Goal: Information Seeking & Learning: Learn about a topic

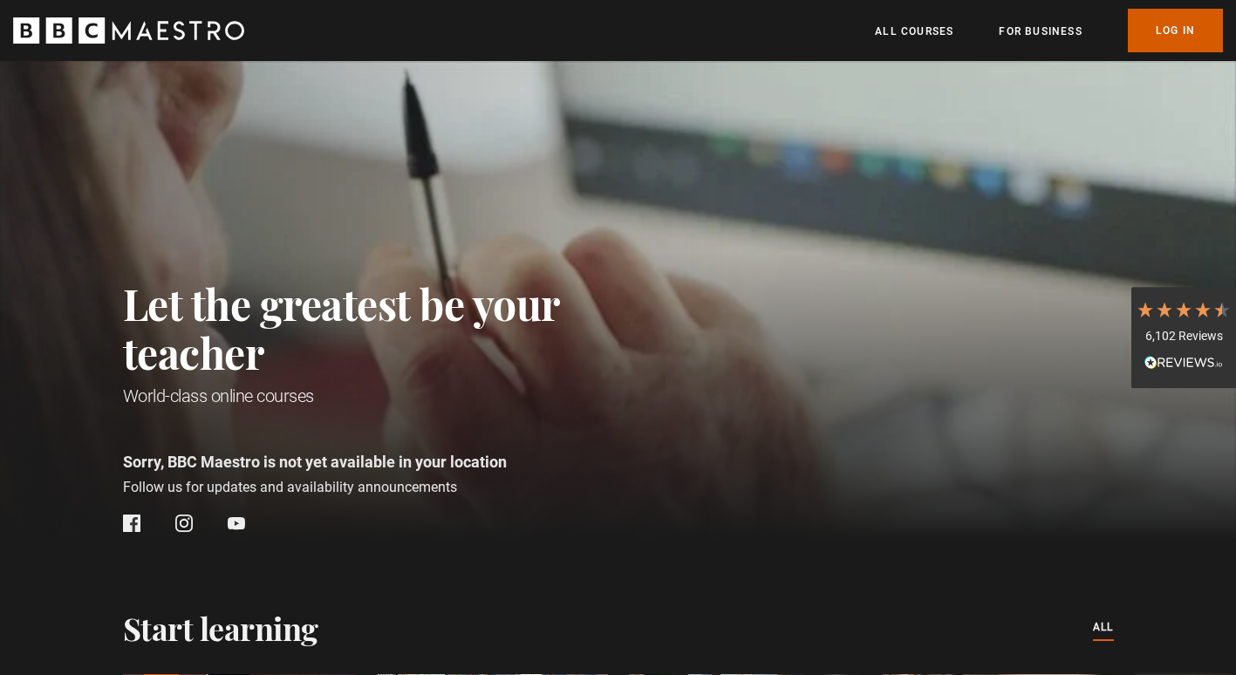
click at [1140, 35] on link "Log In" at bounding box center [1175, 31] width 95 height 44
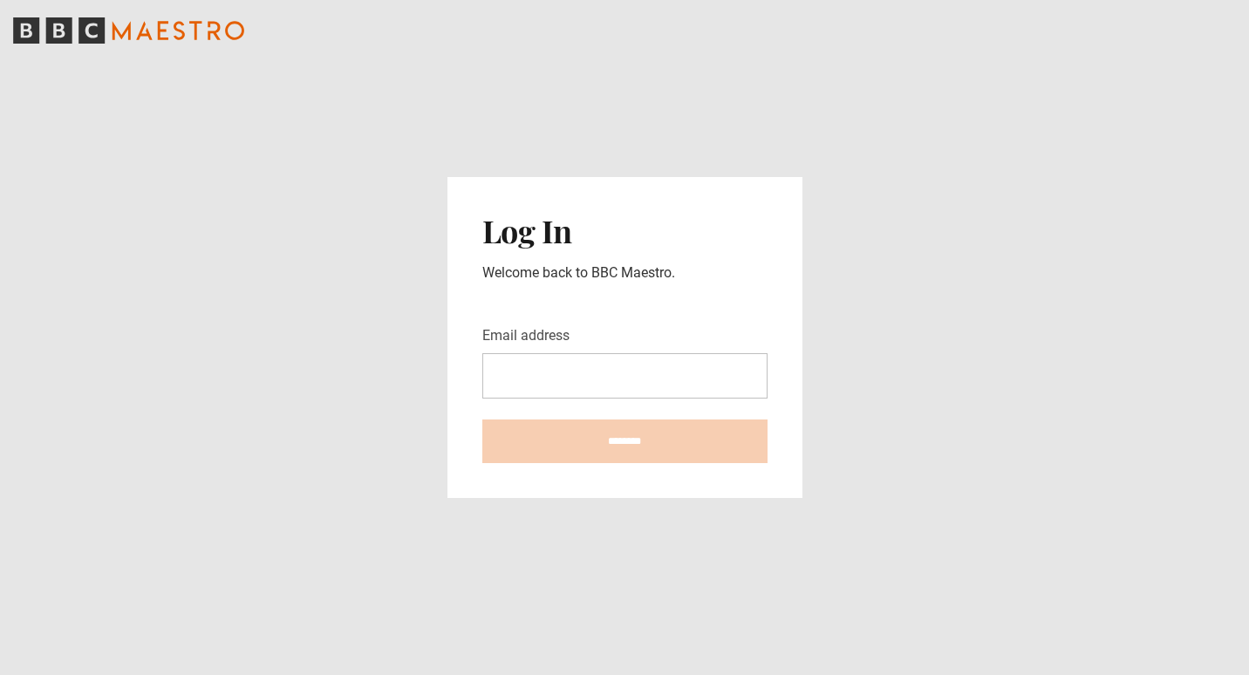
click at [551, 377] on input "Email address" at bounding box center [624, 375] width 285 height 45
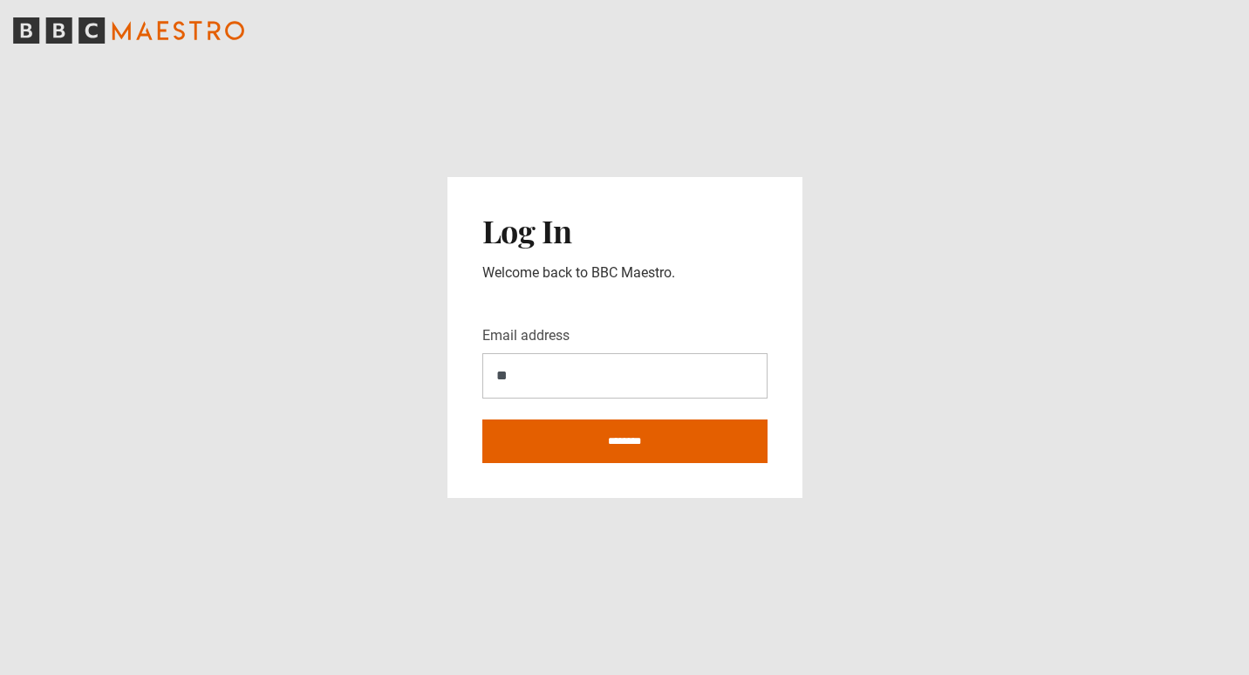
type input "**********"
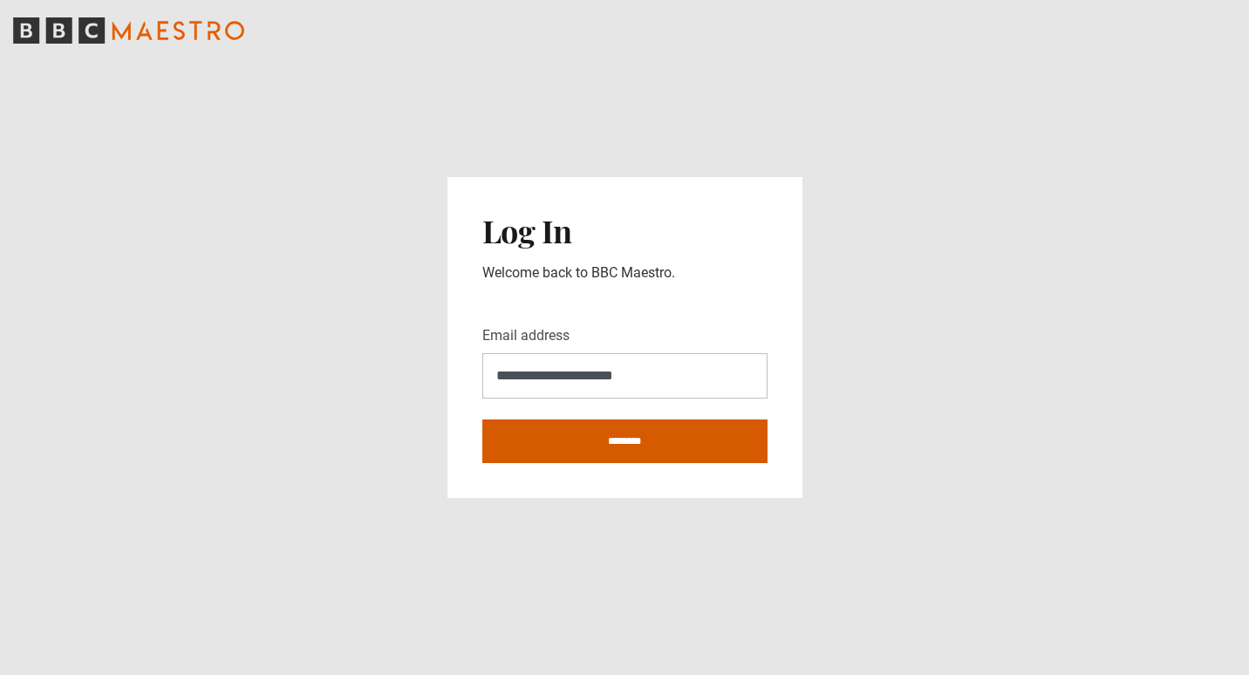
click at [591, 443] on input "********" at bounding box center [624, 442] width 285 height 44
type input "**********"
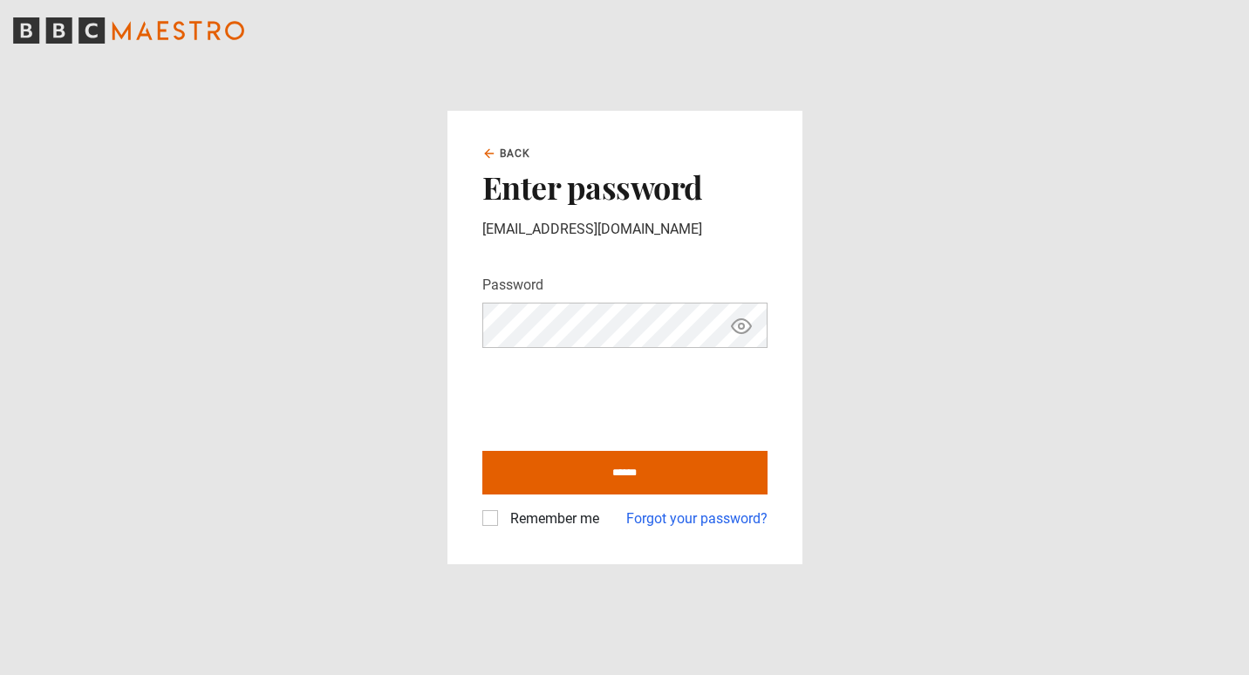
click at [734, 332] on icon "Show password" at bounding box center [741, 326] width 21 height 21
click at [734, 332] on icon "Hide password" at bounding box center [741, 326] width 21 height 21
click at [545, 474] on input "******" at bounding box center [624, 473] width 285 height 44
type input "**********"
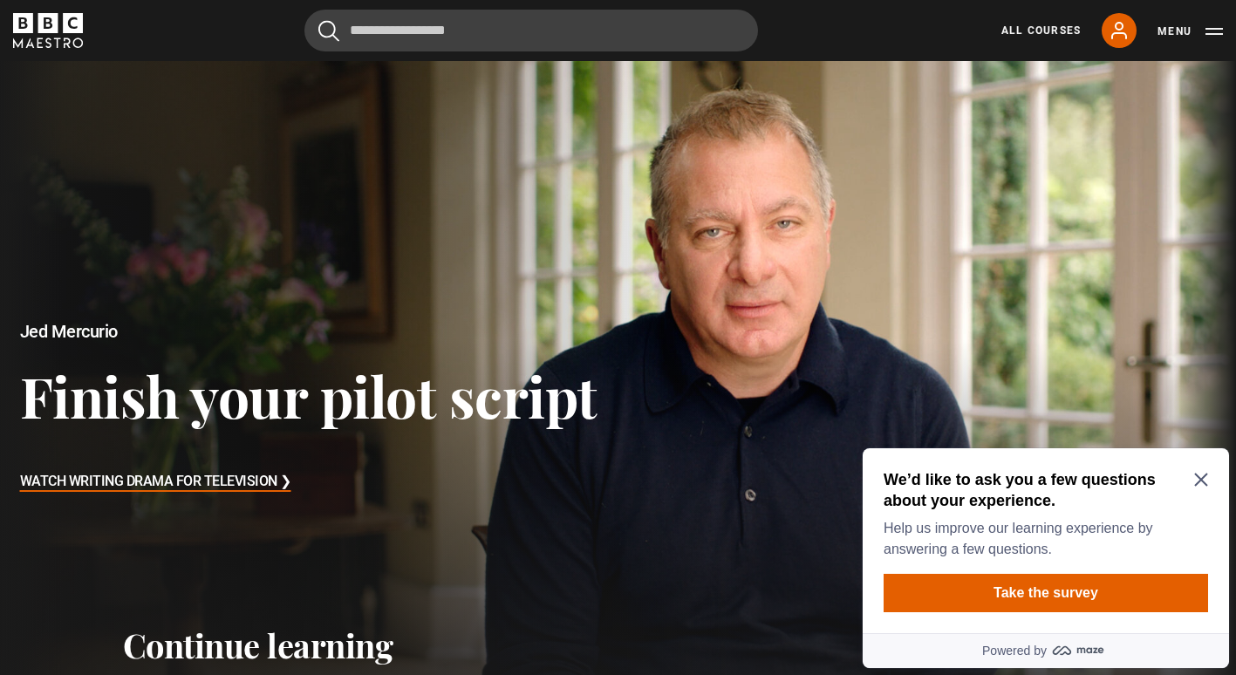
click at [1200, 488] on h2 "We’d like to ask you a few questions about your experience." at bounding box center [1043, 490] width 318 height 42
click at [1202, 471] on div "We’d like to ask you a few questions about your experience. Help us improve our…" at bounding box center [1046, 514] width 325 height 91
click at [1047, 24] on link "All Courses" at bounding box center [1041, 31] width 79 height 16
click at [1199, 475] on icon "Close Maze Prompt" at bounding box center [1201, 480] width 14 height 14
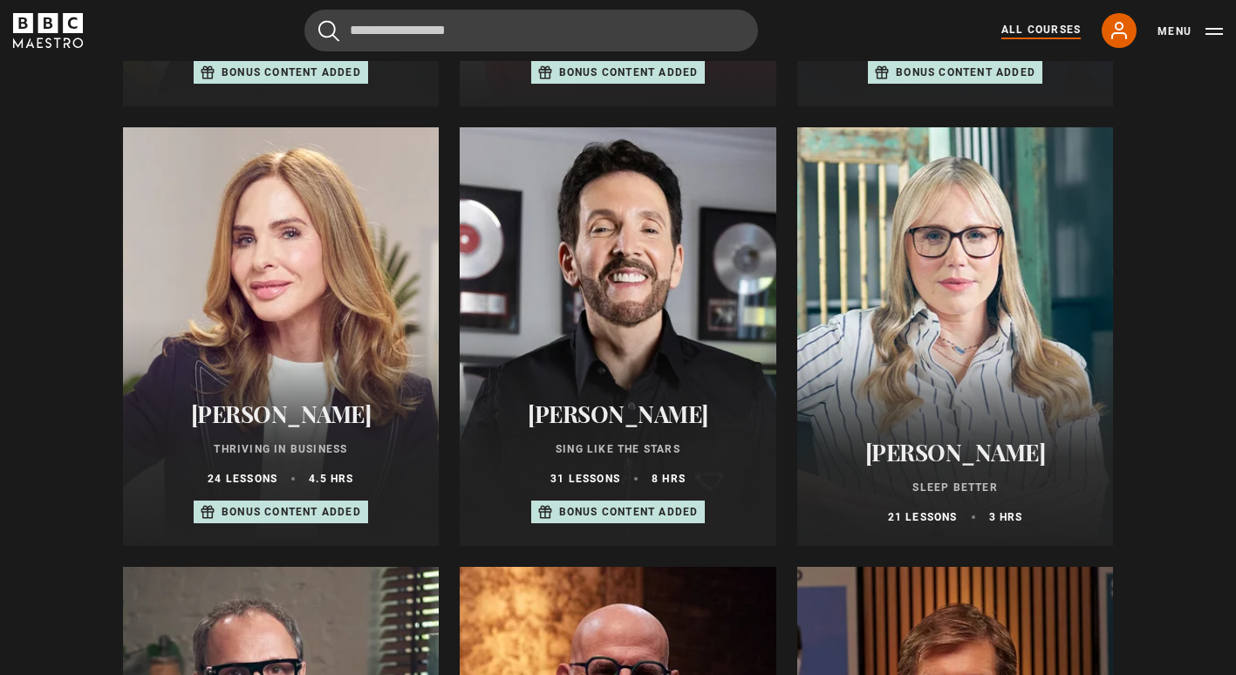
scroll to position [1034, 0]
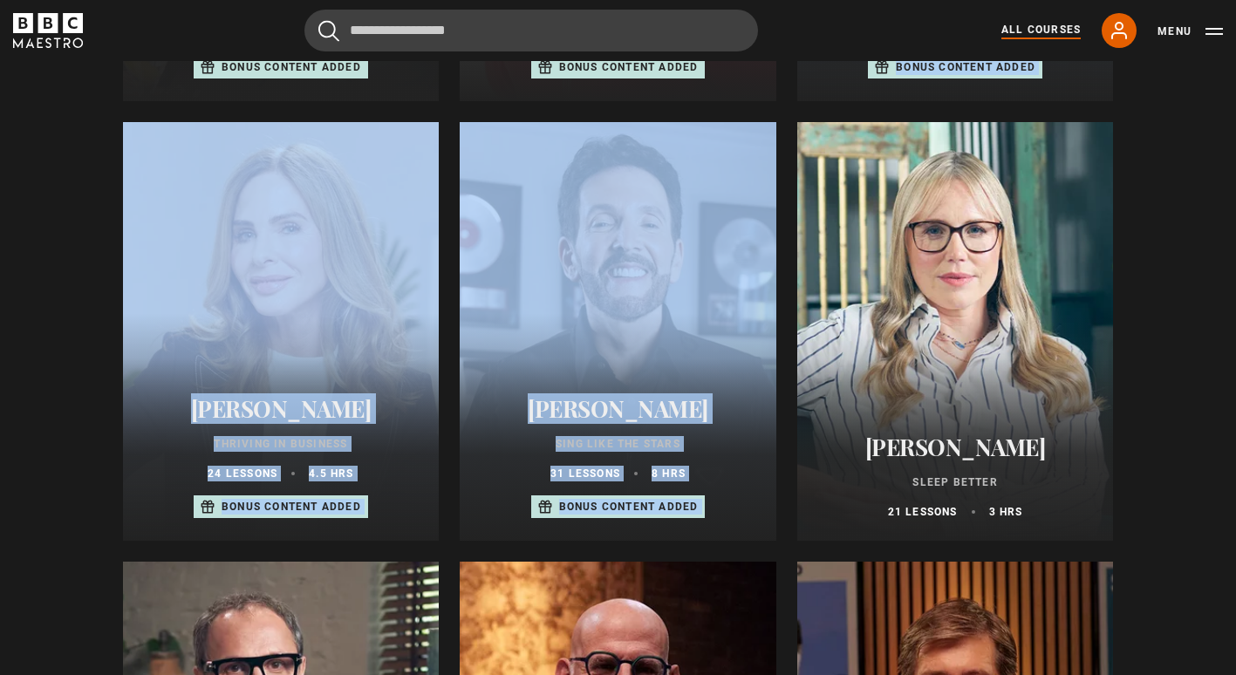
drag, startPoint x: 1235, startPoint y: 119, endPoint x: 1245, endPoint y: 120, distance: 9.6
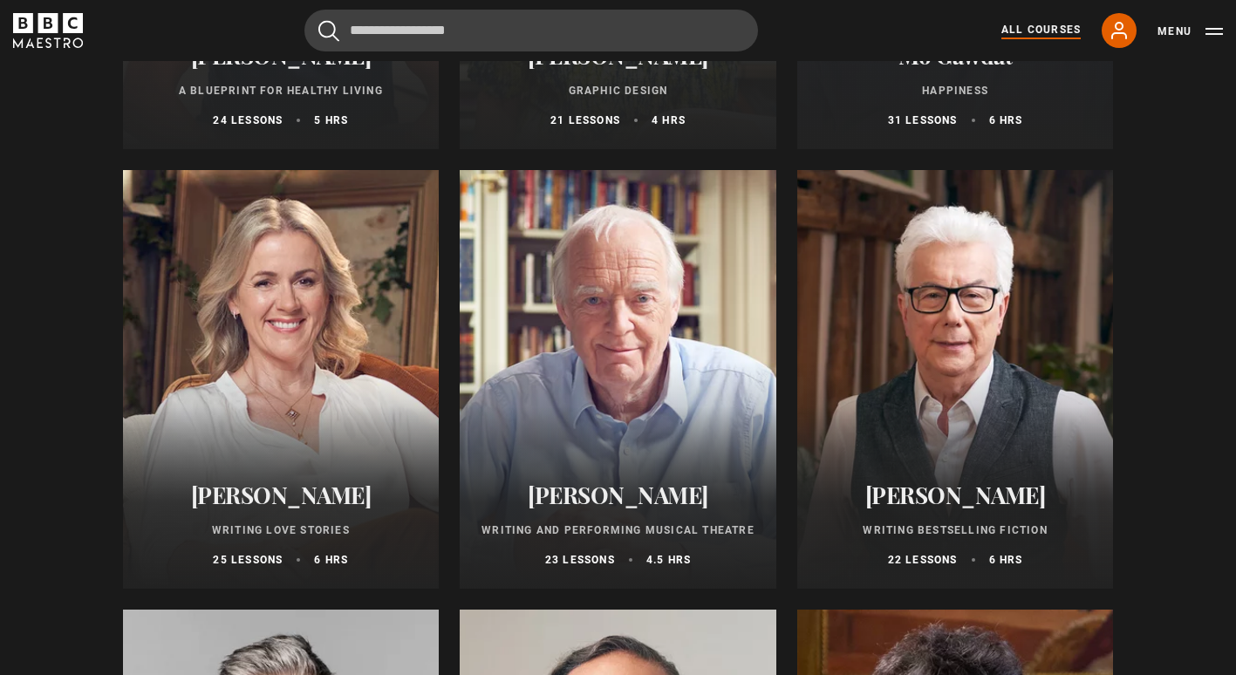
scroll to position [3188, 0]
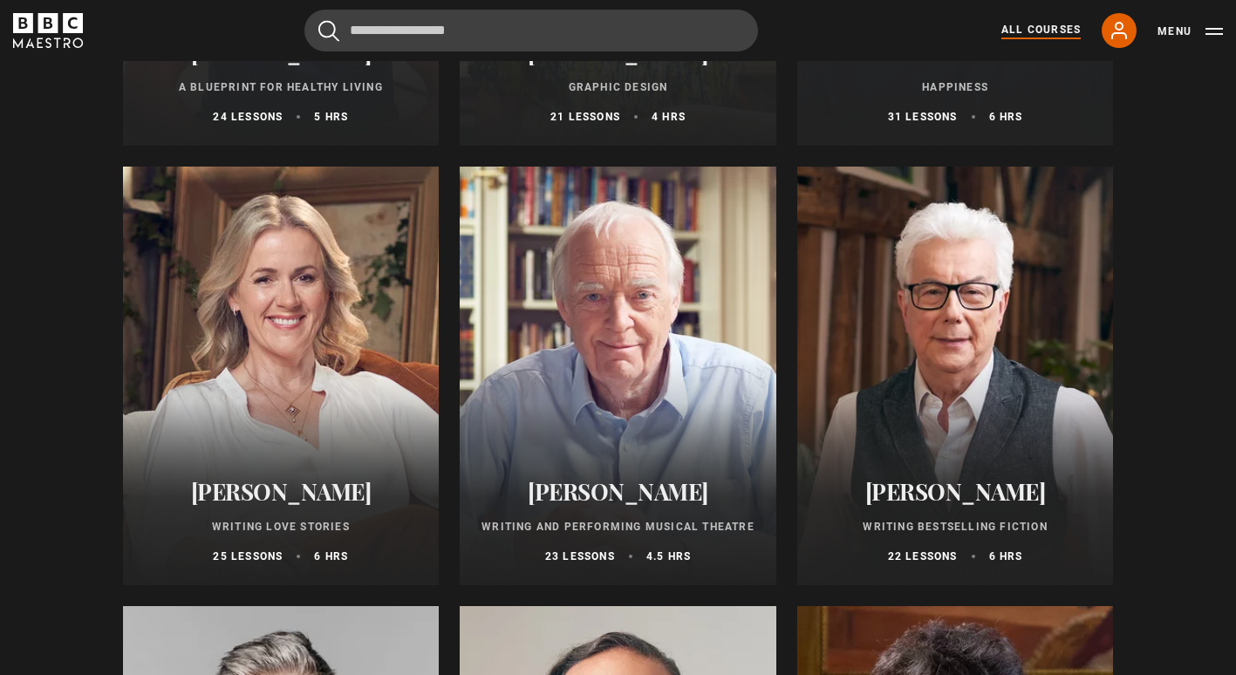
click at [702, 439] on div at bounding box center [618, 376] width 317 height 419
click at [687, 419] on div at bounding box center [618, 376] width 317 height 419
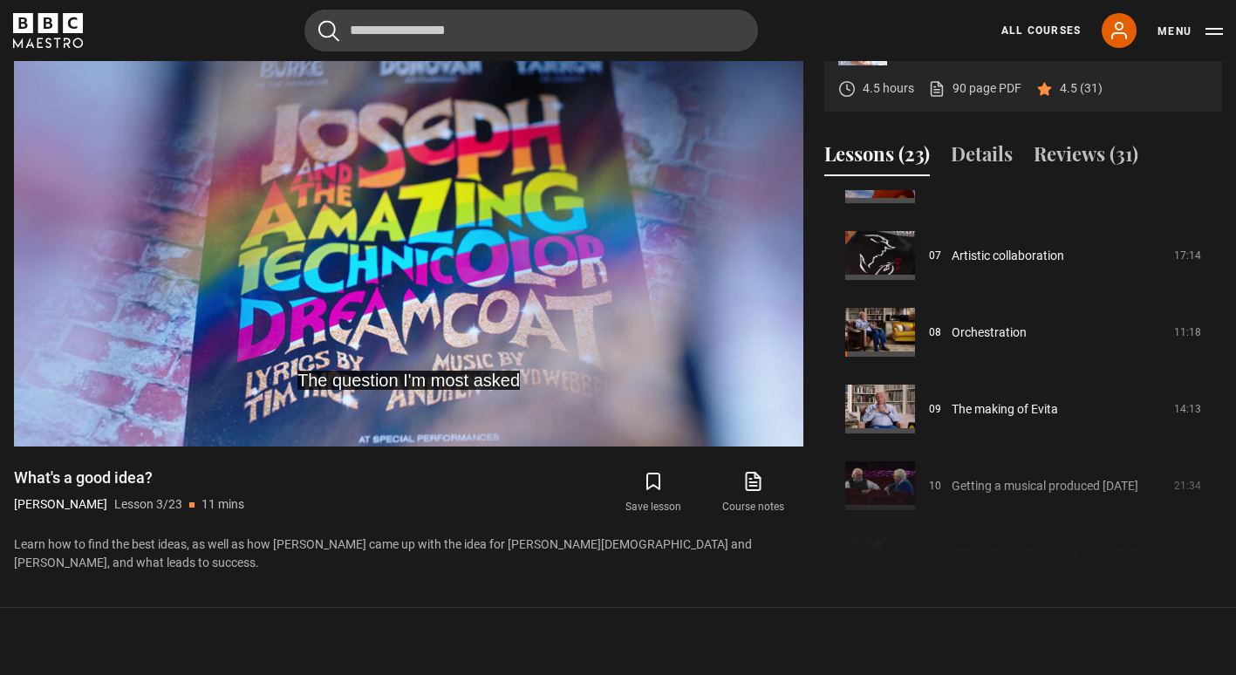
scroll to position [511, 0]
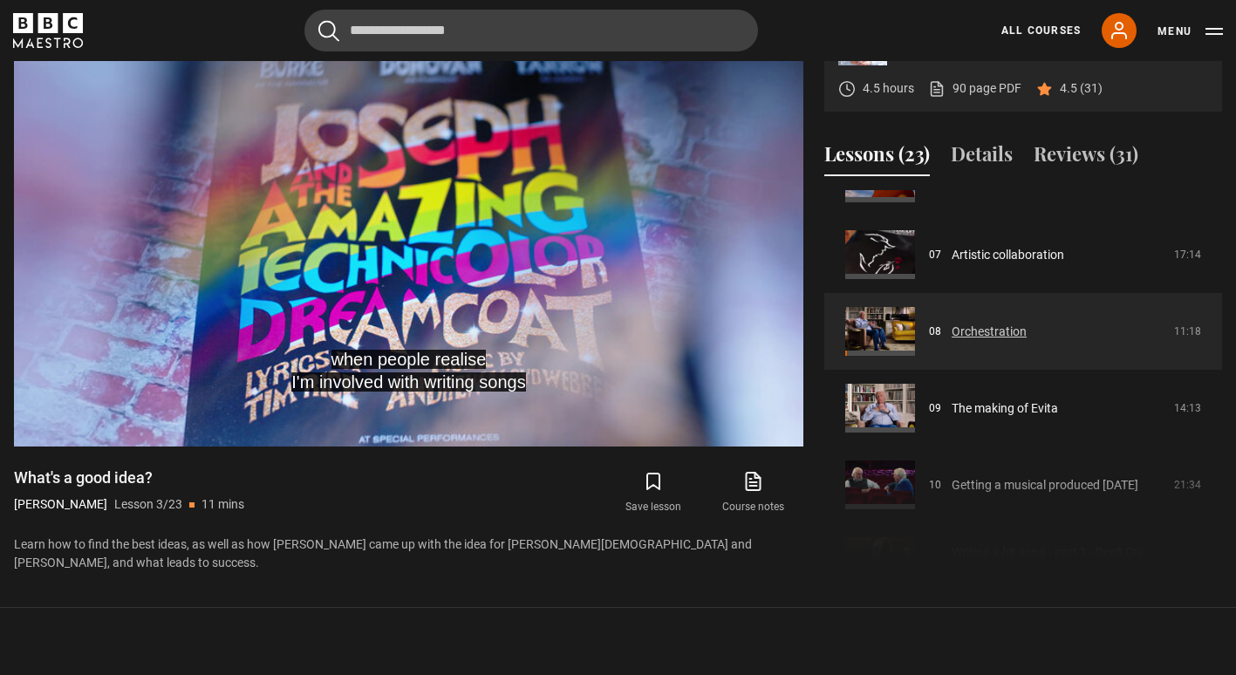
click at [994, 328] on link "Orchestration" at bounding box center [989, 332] width 75 height 18
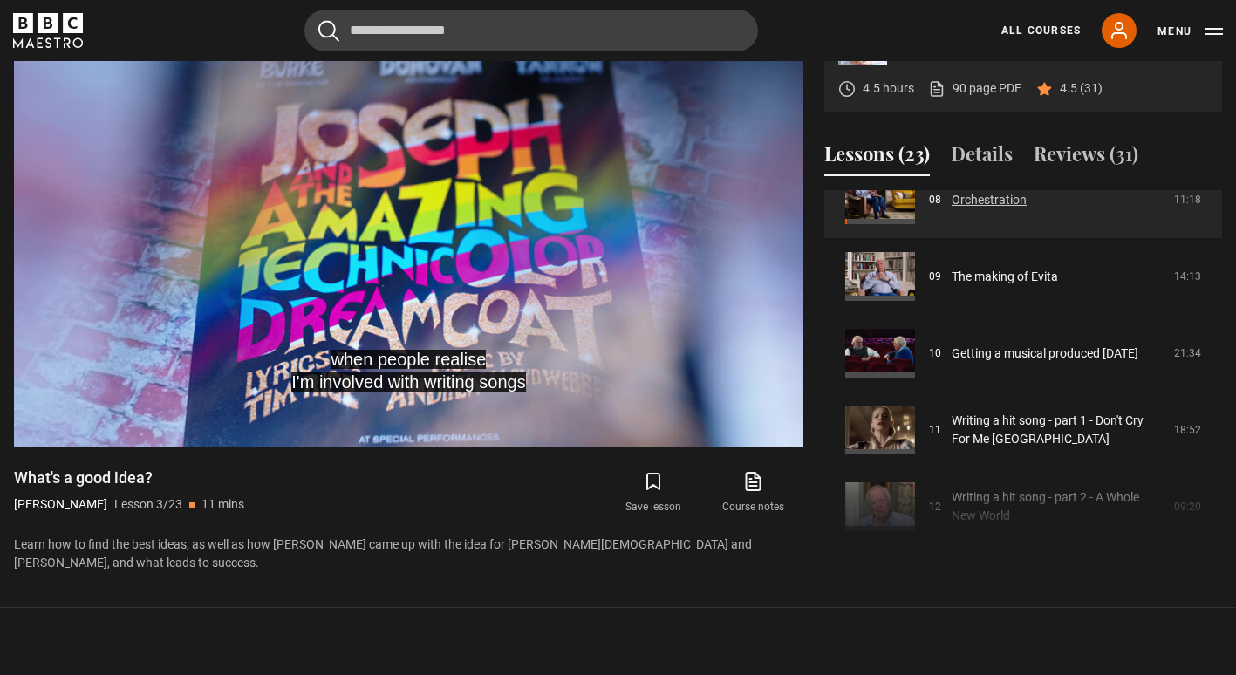
scroll to position [660, 0]
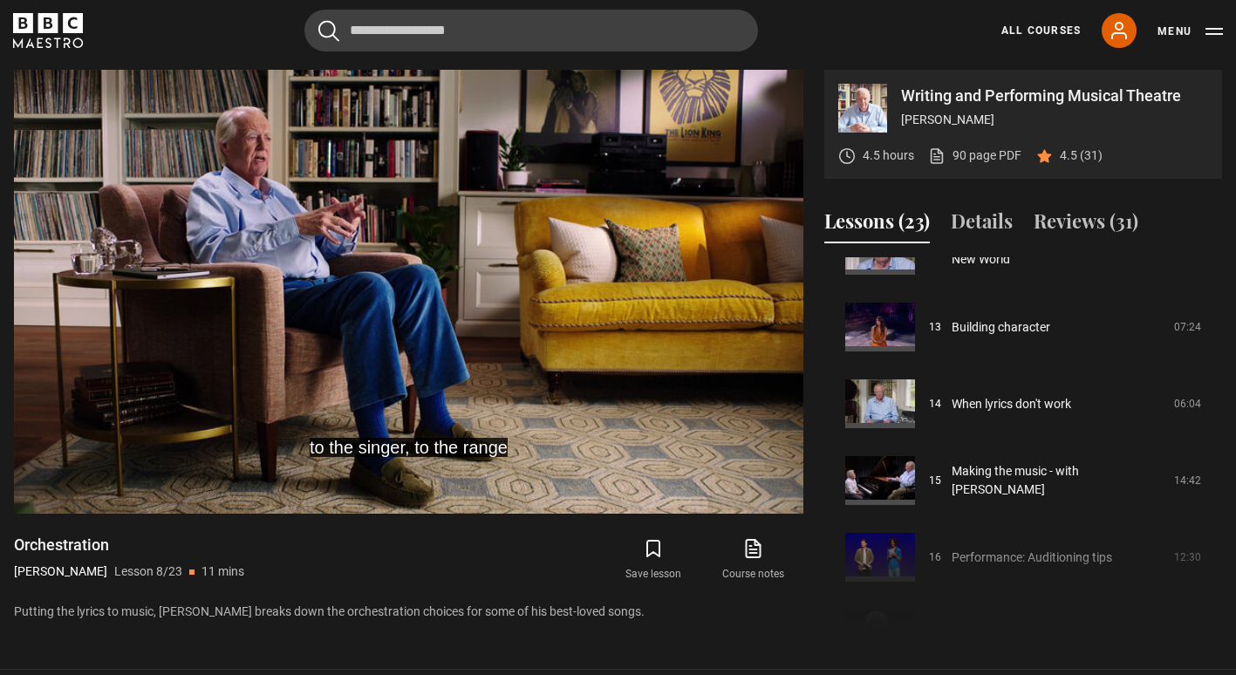
scroll to position [976, 0]
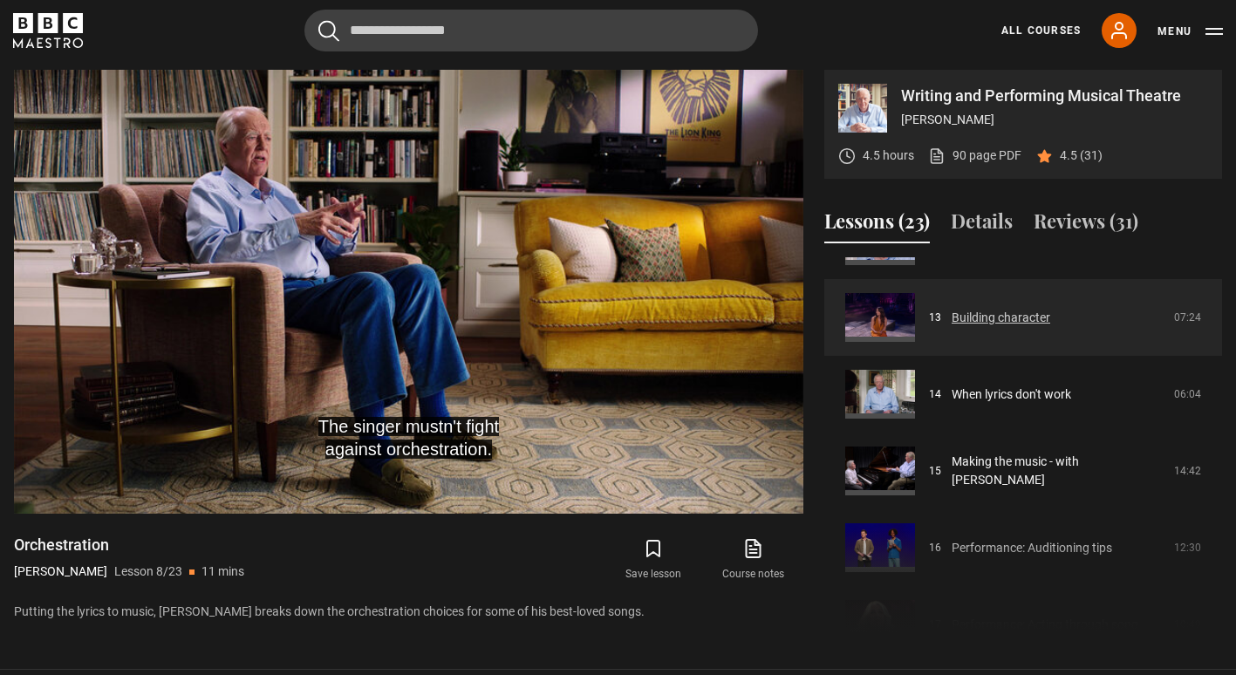
click at [975, 314] on link "Building character" at bounding box center [1001, 318] width 99 height 18
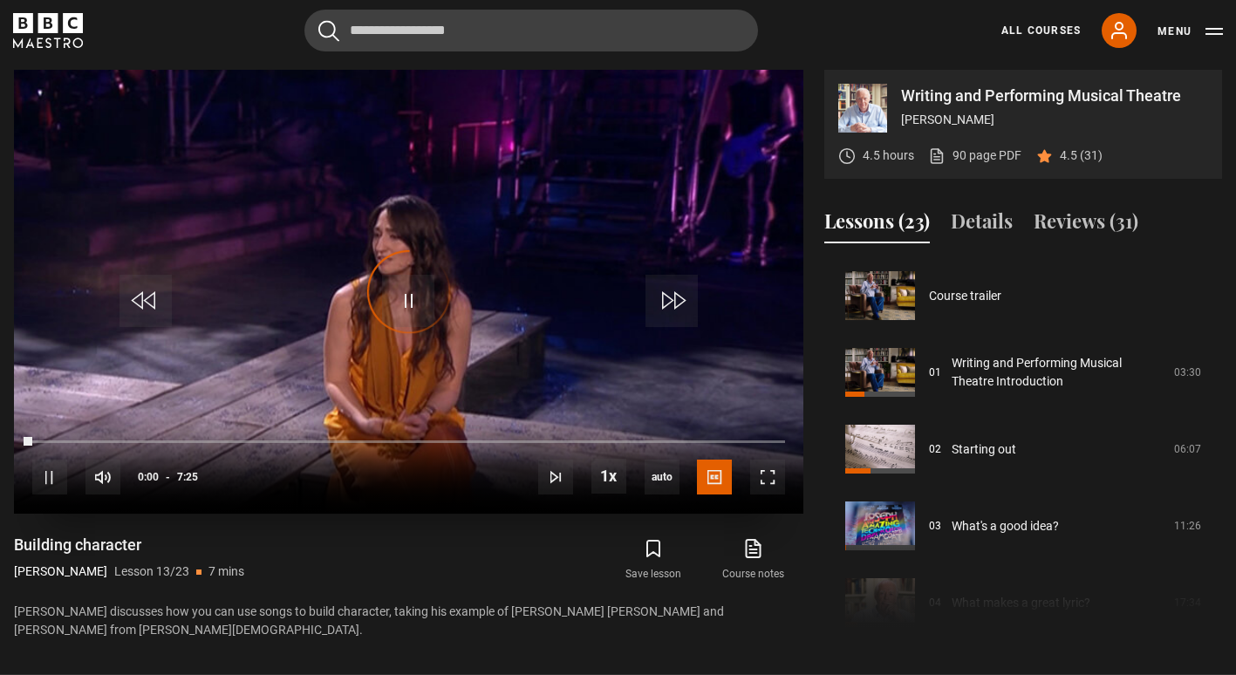
scroll to position [921, 0]
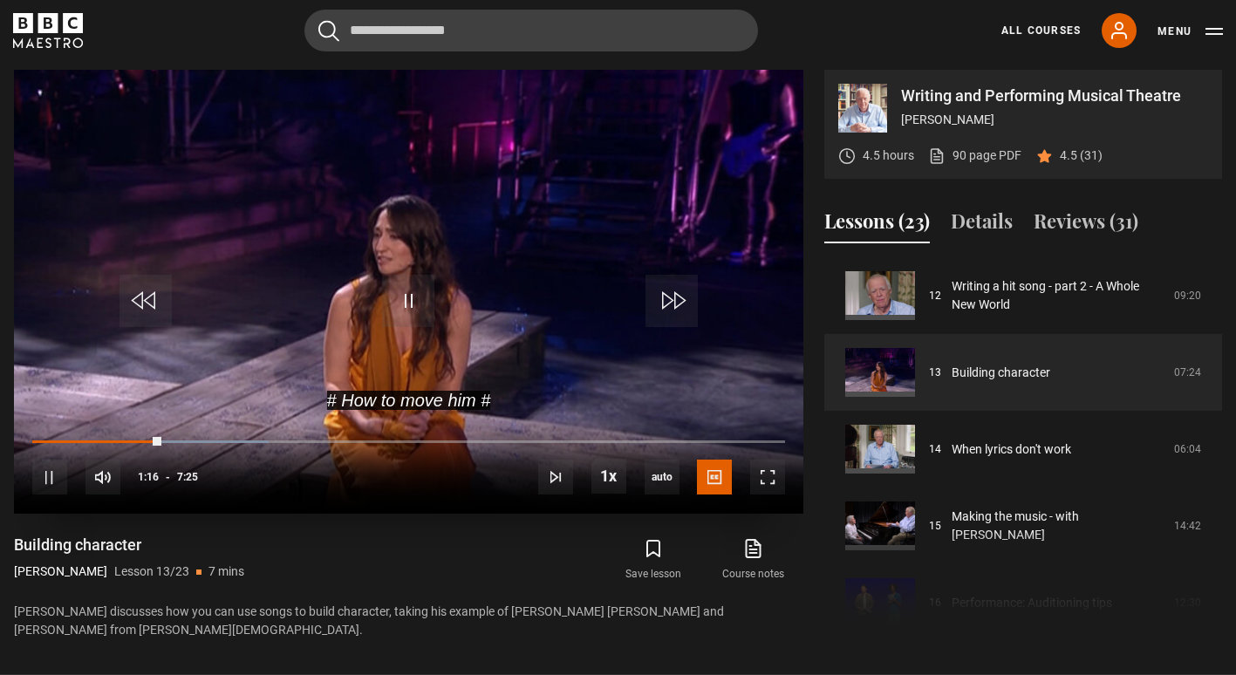
drag, startPoint x: 85, startPoint y: 443, endPoint x: 102, endPoint y: 434, distance: 19.2
click at [102, 434] on div "10s Skip Back 10 seconds Pause 10s Skip Forward 10 seconds Loaded : 31.46% 0:13…" at bounding box center [409, 466] width 790 height 97
drag, startPoint x: 102, startPoint y: 434, endPoint x: 31, endPoint y: 435, distance: 71.6
click at [31, 435] on div "10s Skip Back 10 seconds Pause 10s Skip Forward 10 seconds Loaded : 31.46% 0:13…" at bounding box center [409, 466] width 790 height 97
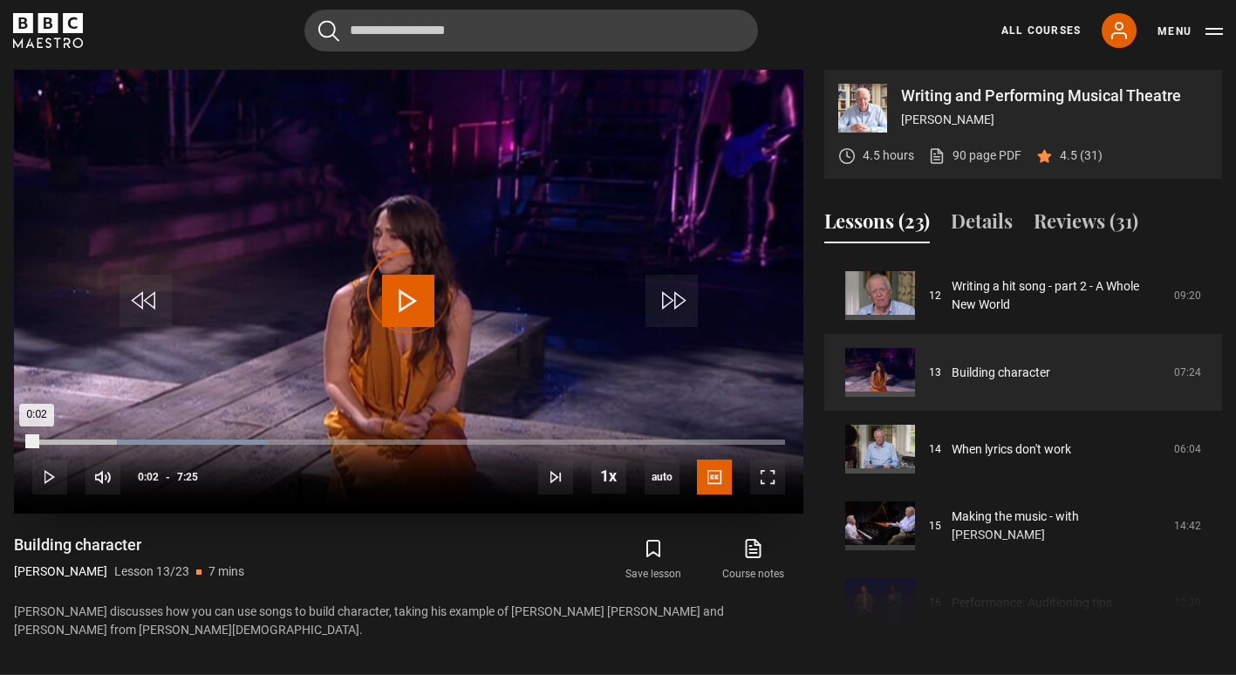
click at [37, 442] on div "Loaded : 31.46% 0:02 0:02" at bounding box center [408, 442] width 753 height 5
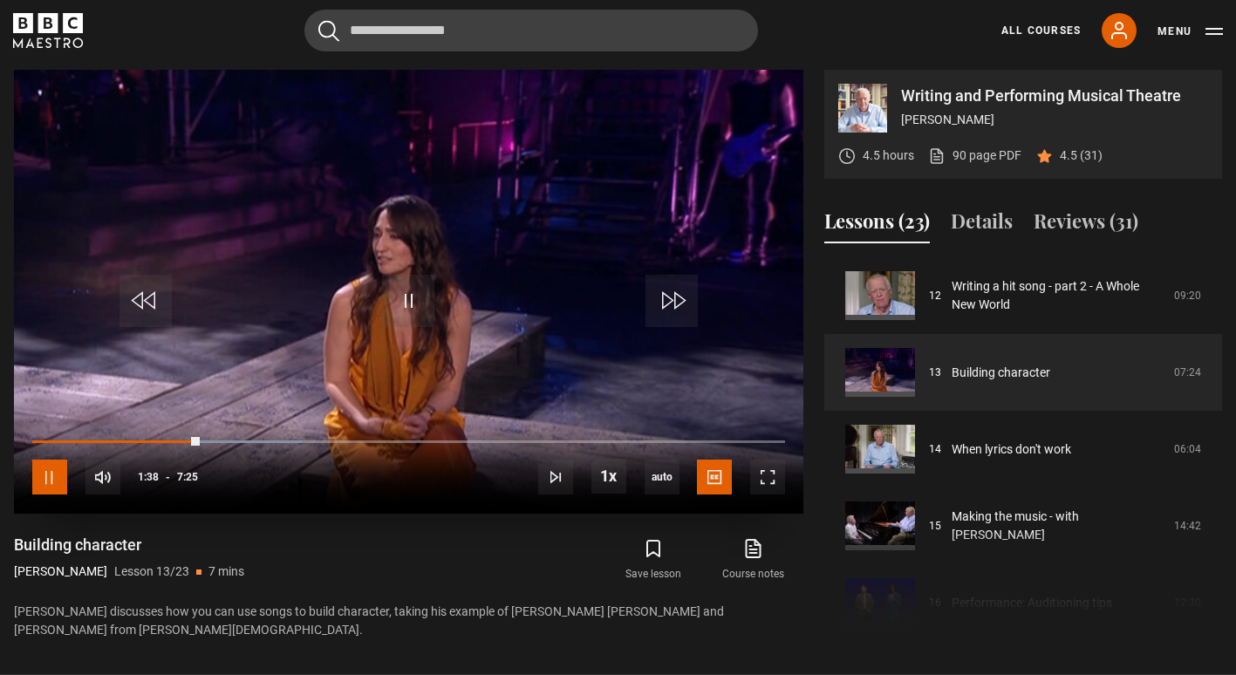
click at [64, 478] on span "Video Player" at bounding box center [49, 477] width 35 height 35
click at [47, 477] on span "Video Player" at bounding box center [49, 477] width 35 height 35
click at [172, 470] on div "60%" at bounding box center [163, 477] width 52 height 35
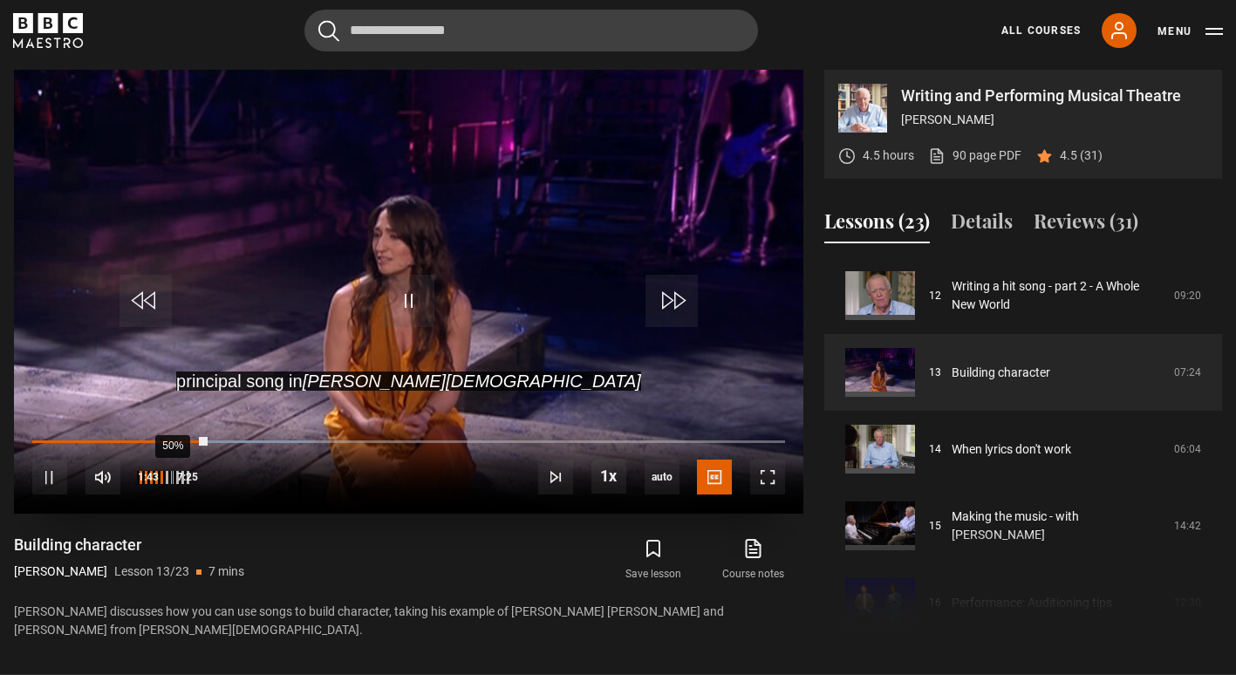
click at [172, 477] on div "50%" at bounding box center [172, 477] width 1 height 13
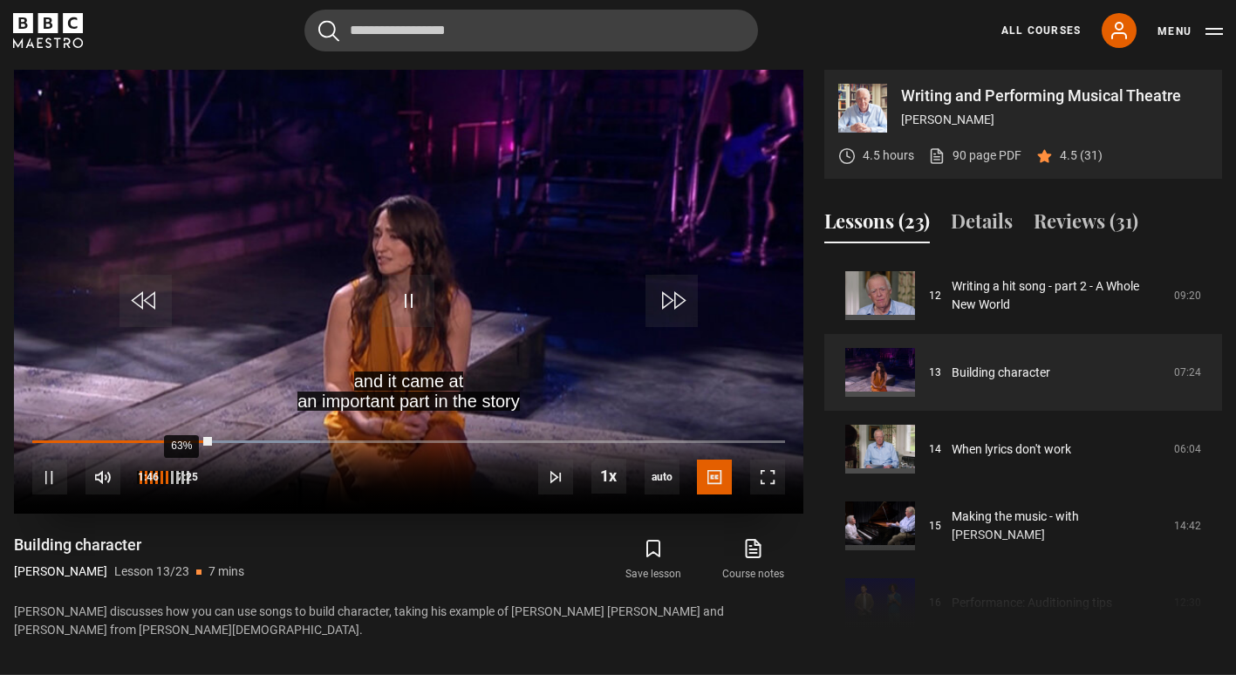
click at [181, 475] on div "63%" at bounding box center [181, 477] width 1 height 13
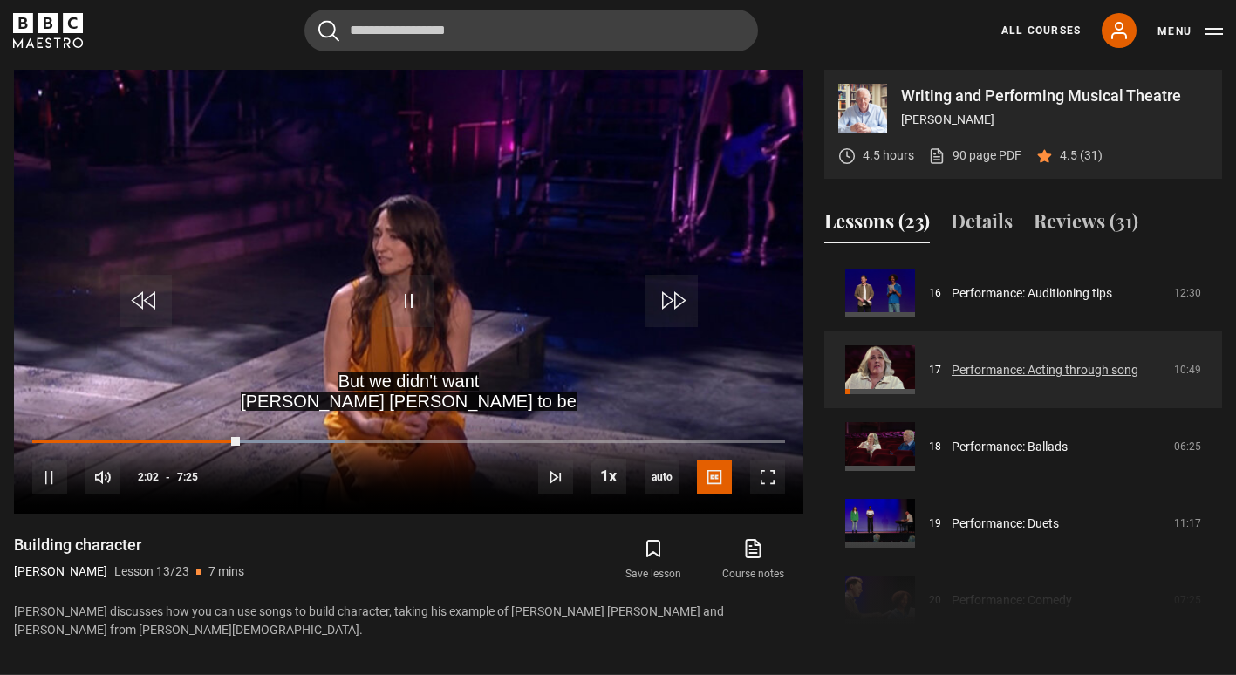
scroll to position [1240, 0]
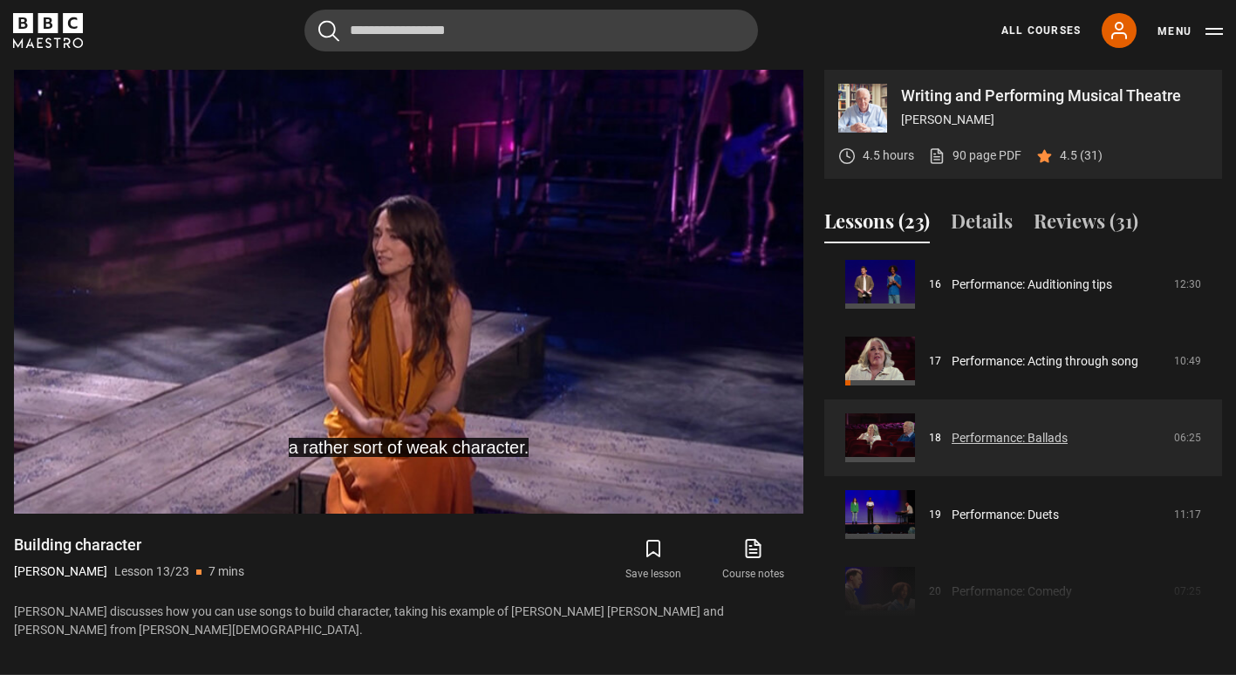
click at [988, 437] on link "Performance: Ballads" at bounding box center [1010, 438] width 116 height 18
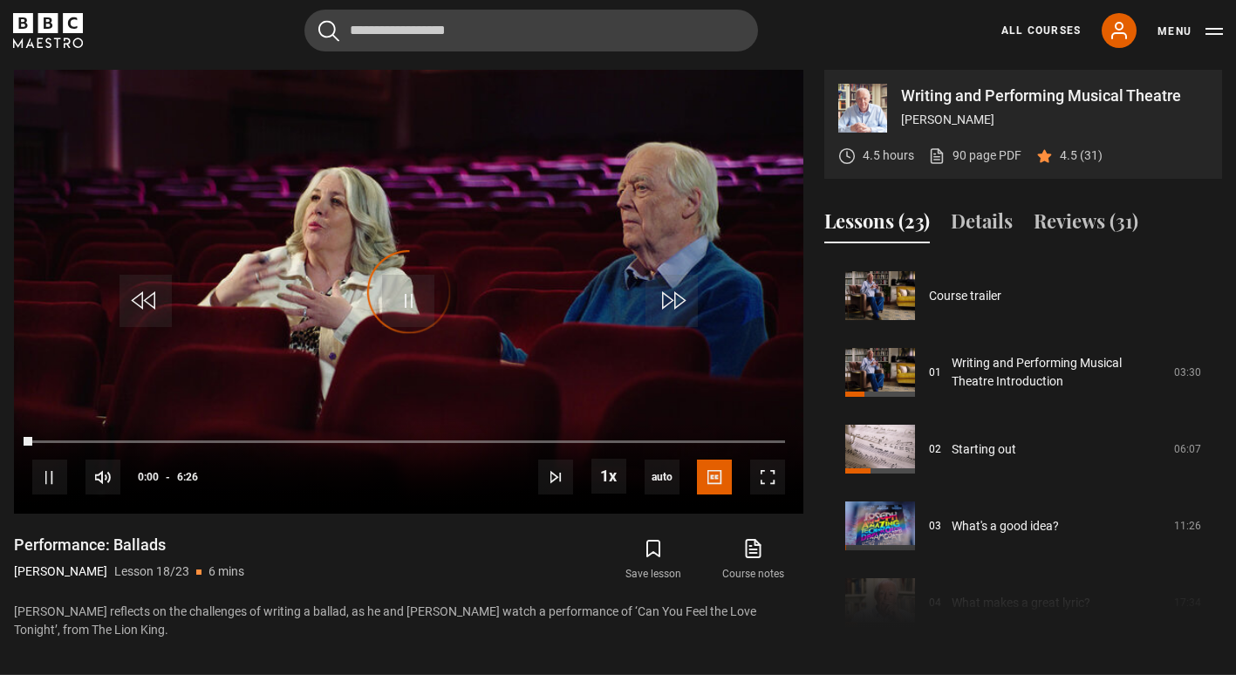
scroll to position [1305, 0]
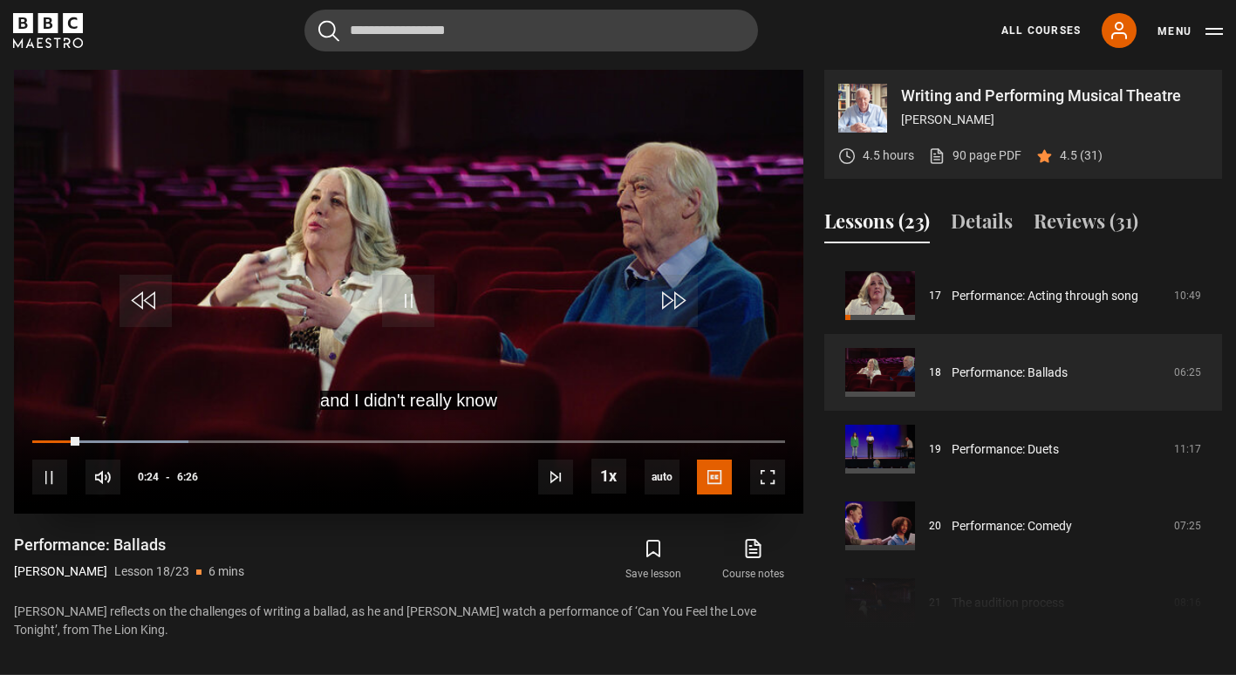
drag, startPoint x: 65, startPoint y: 446, endPoint x: 40, endPoint y: 445, distance: 24.4
click at [40, 445] on div "10s Skip Back 10 seconds Pause 10s Skip Forward 10 seconds Loaded : 20.73% 0:17…" at bounding box center [409, 466] width 790 height 97
click at [40, 438] on div "10s Skip Back 10 seconds Pause 10s Skip Forward 10 seconds Loaded : 20.73% 0:04…" at bounding box center [409, 466] width 790 height 97
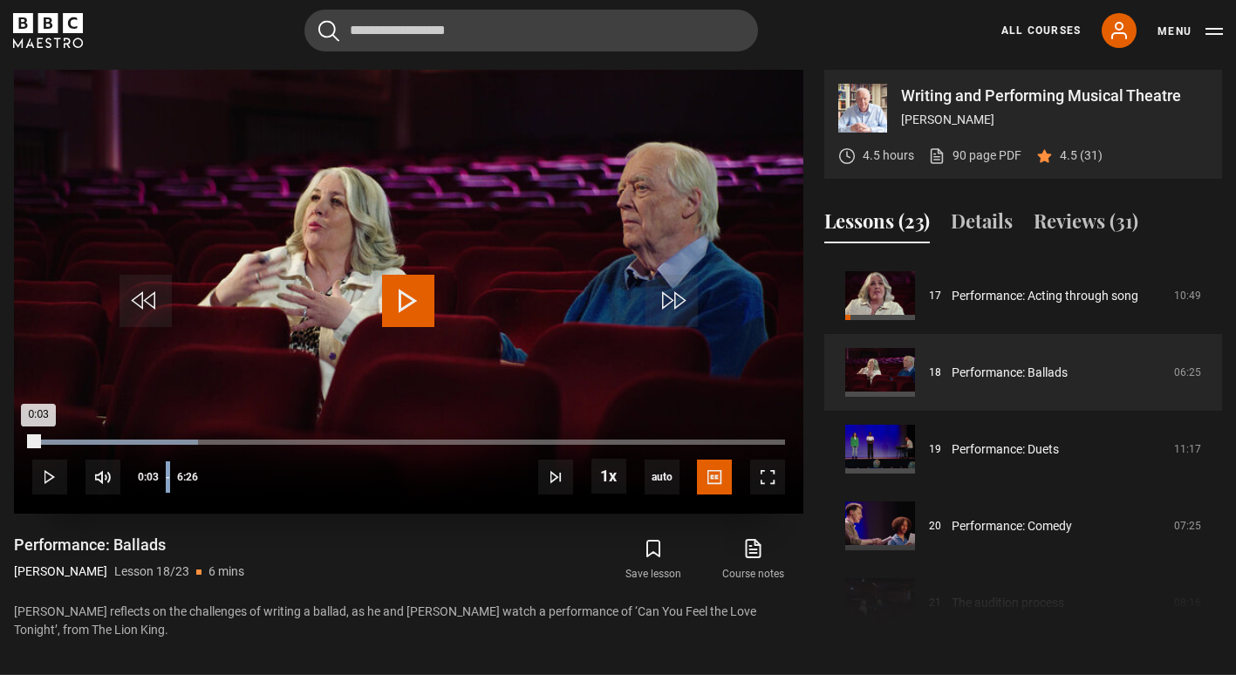
click at [38, 441] on div "0:03" at bounding box center [35, 442] width 6 height 5
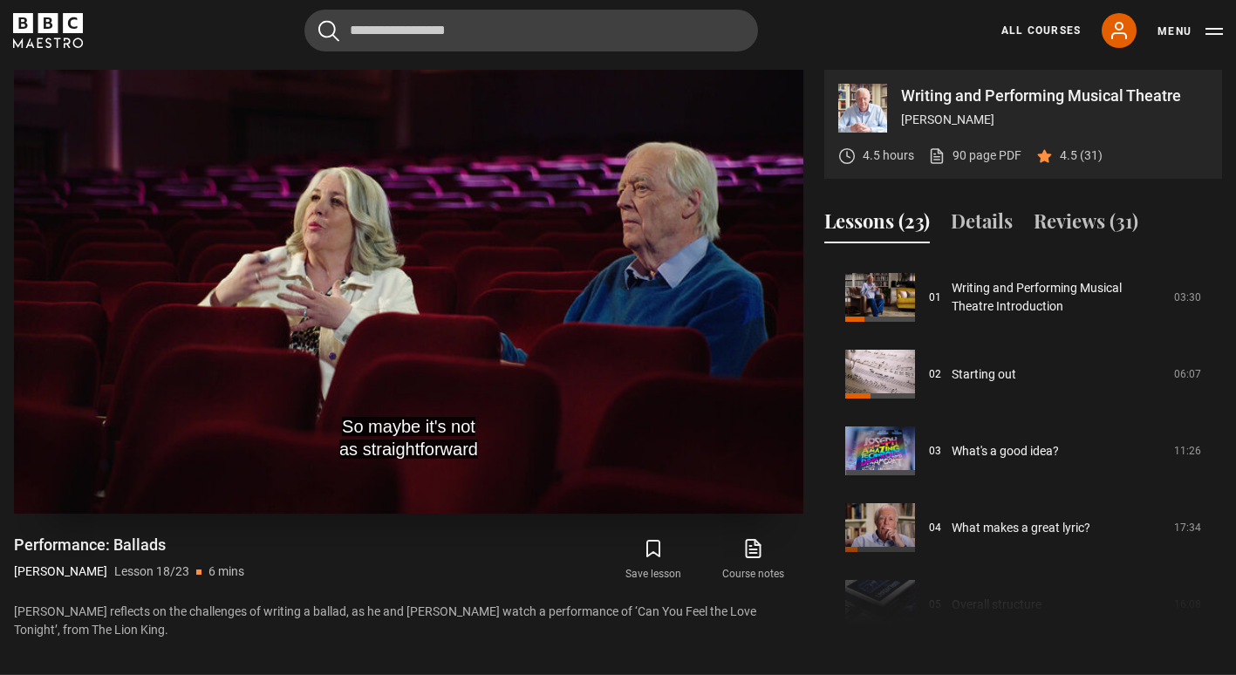
scroll to position [58, 0]
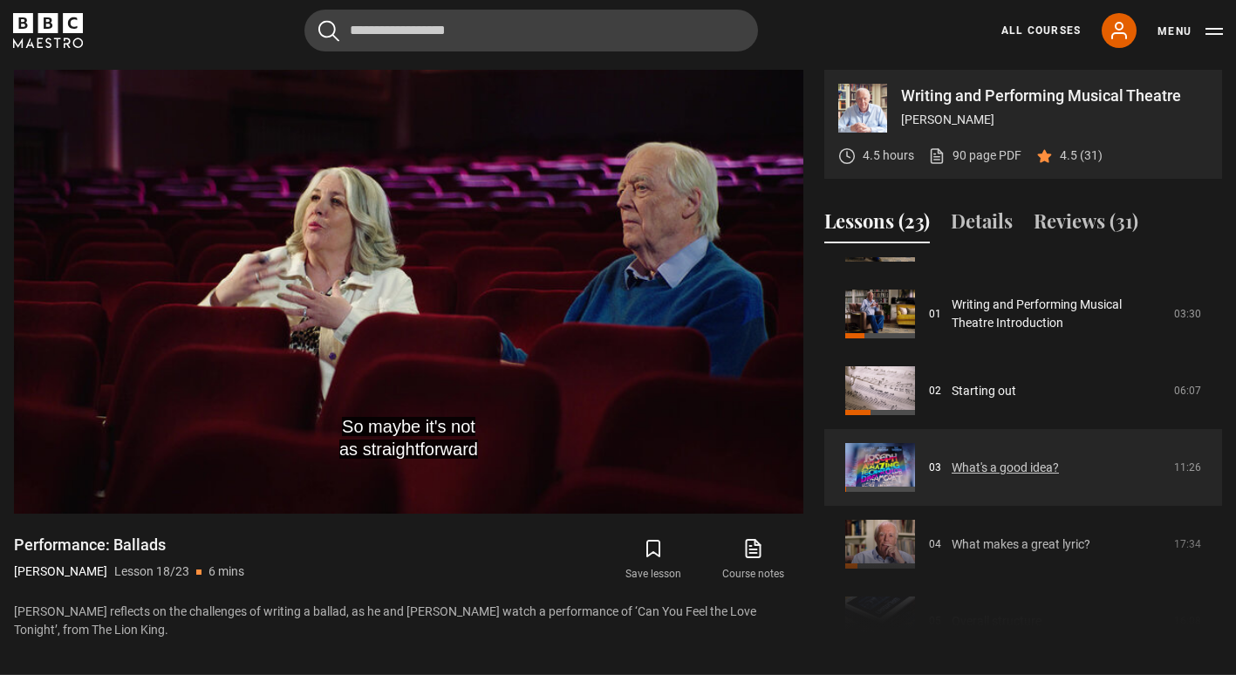
click at [1012, 466] on link "What's a good idea?" at bounding box center [1005, 468] width 107 height 18
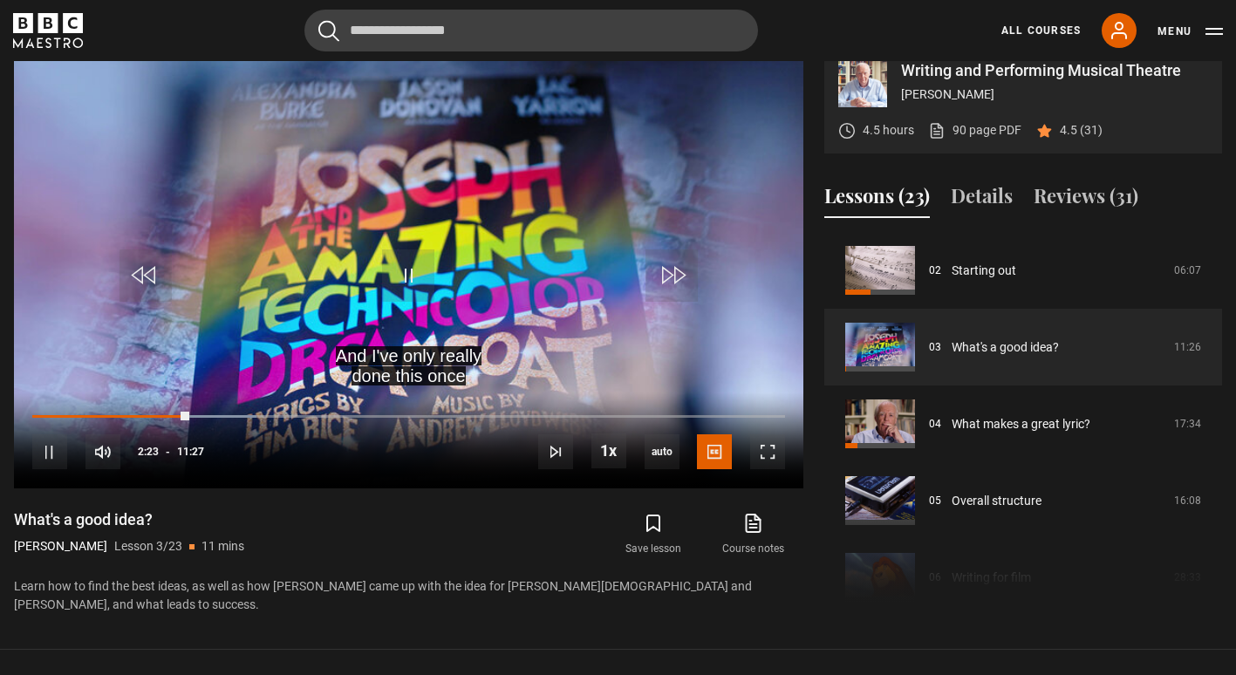
scroll to position [727, 0]
click at [1008, 511] on div "Course trailer 01 Writing and Performing Musical Theatre Introduction 03:30 02 …" at bounding box center [1023, 420] width 398 height 377
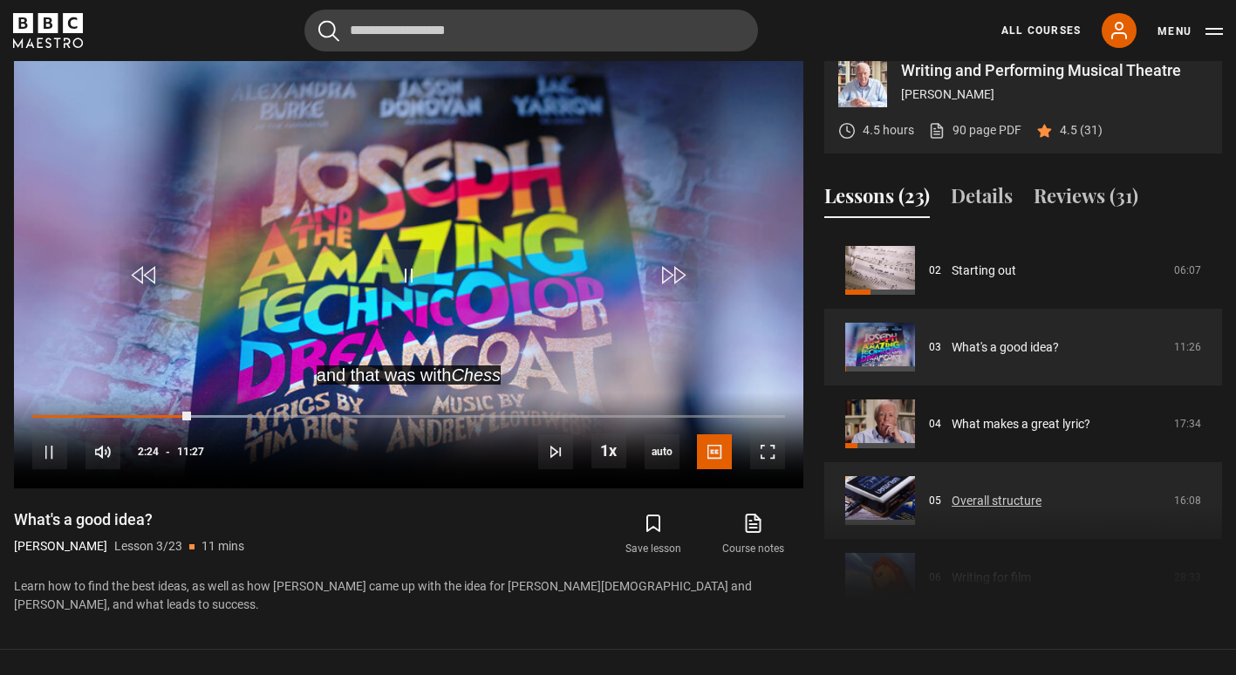
click at [989, 492] on link "Overall structure" at bounding box center [997, 501] width 90 height 18
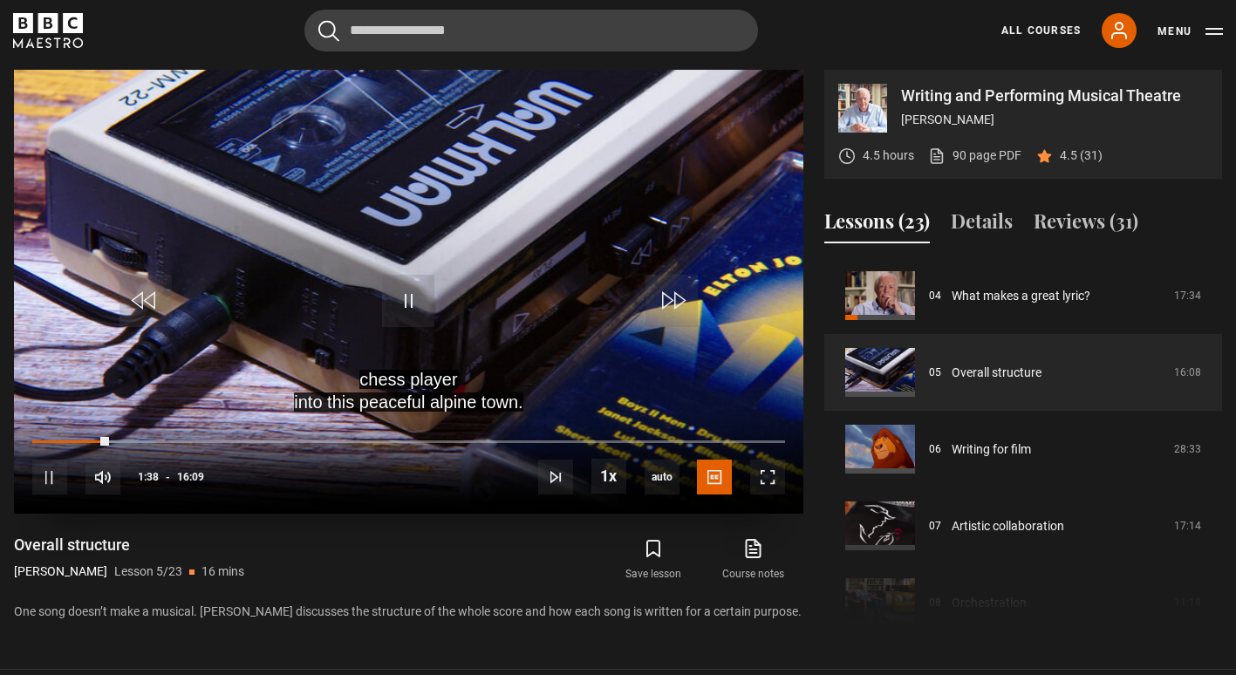
drag, startPoint x: 92, startPoint y: 438, endPoint x: 80, endPoint y: 446, distance: 13.8
click at [80, 446] on div "10s Skip Back 10 seconds Pause 10s Skip Forward 10 seconds Loaded : 16.51% 01:0…" at bounding box center [409, 466] width 790 height 97
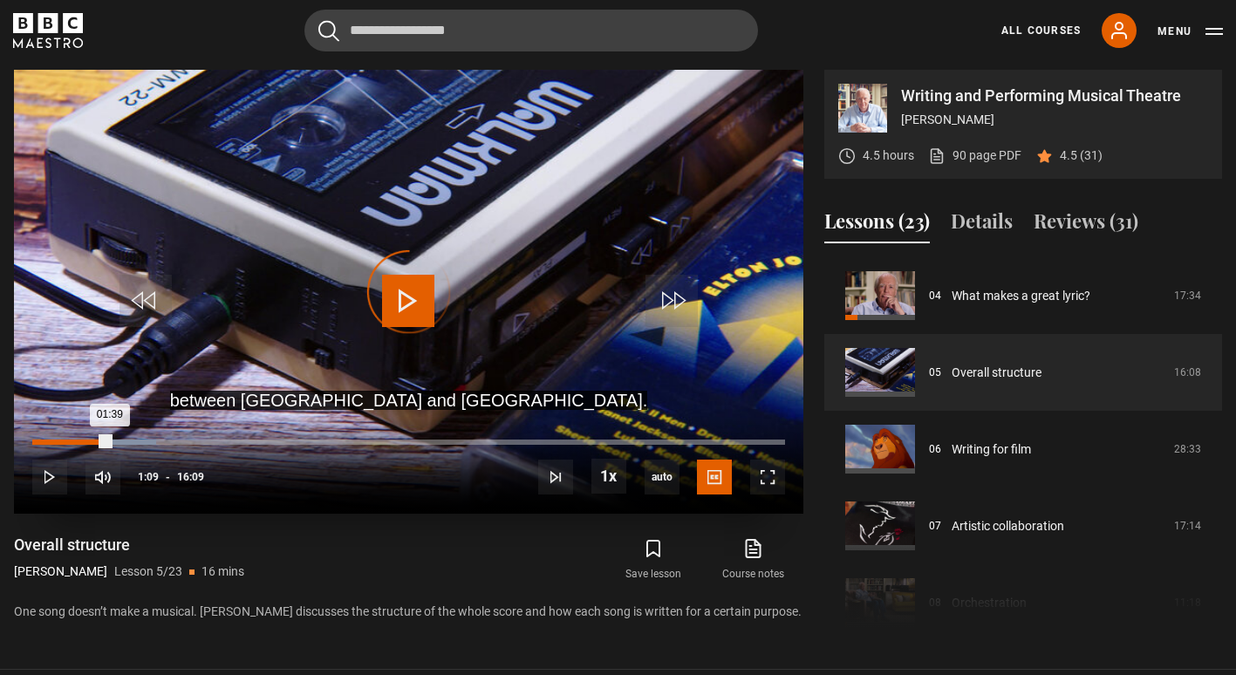
click at [86, 440] on div "01:08" at bounding box center [86, 442] width 3 height 5
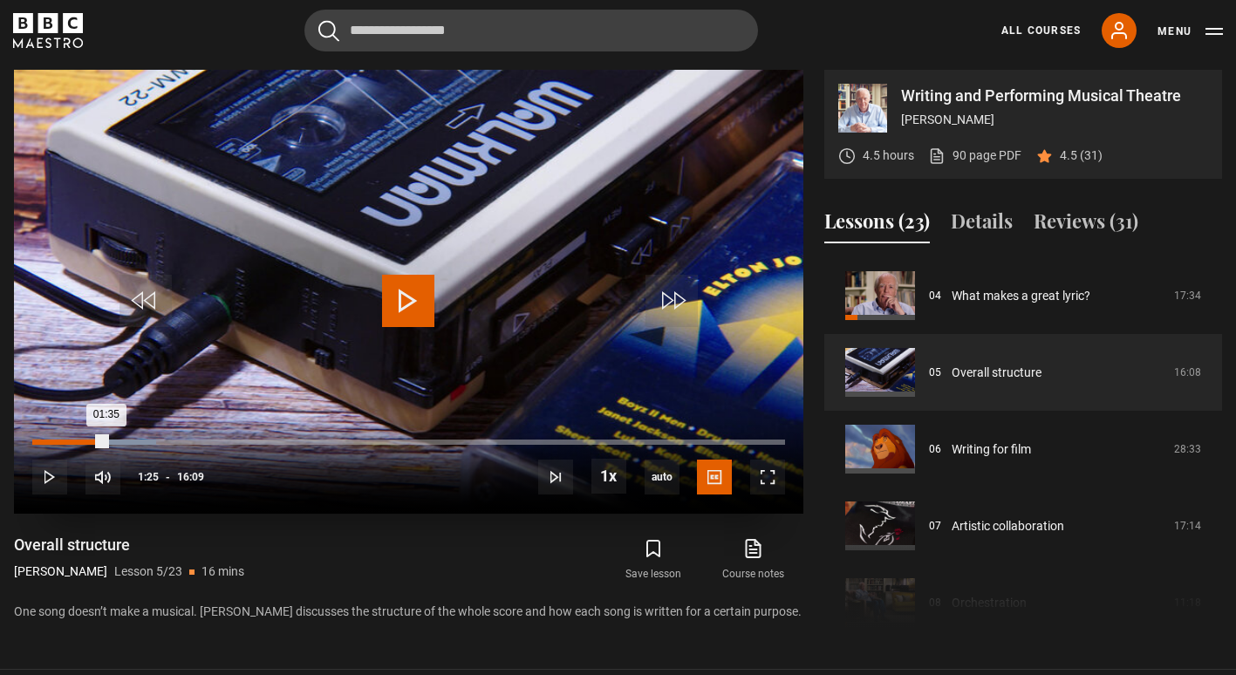
drag, startPoint x: 106, startPoint y: 437, endPoint x: 94, endPoint y: 440, distance: 12.5
click at [94, 440] on div "01:35" at bounding box center [69, 442] width 74 height 5
click at [94, 440] on div "Loaded : 16.51% 01:19 01:19" at bounding box center [408, 442] width 753 height 5
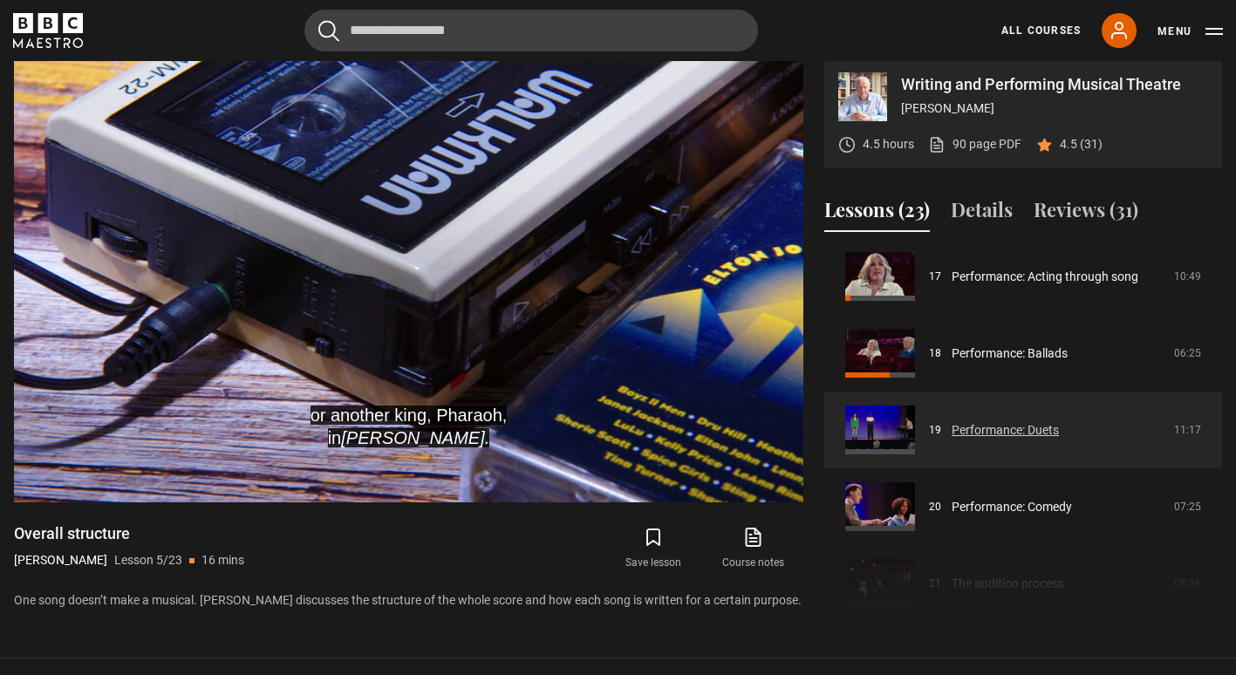
scroll to position [694, 0]
